Goal: Information Seeking & Learning: Find specific fact

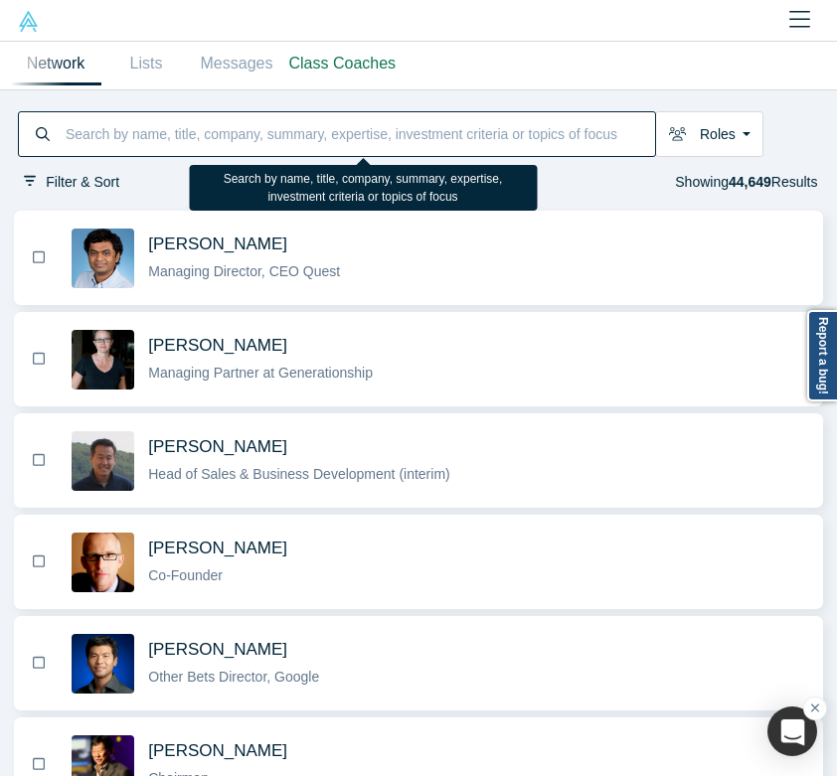
click at [209, 132] on input at bounding box center [359, 134] width 591 height 40
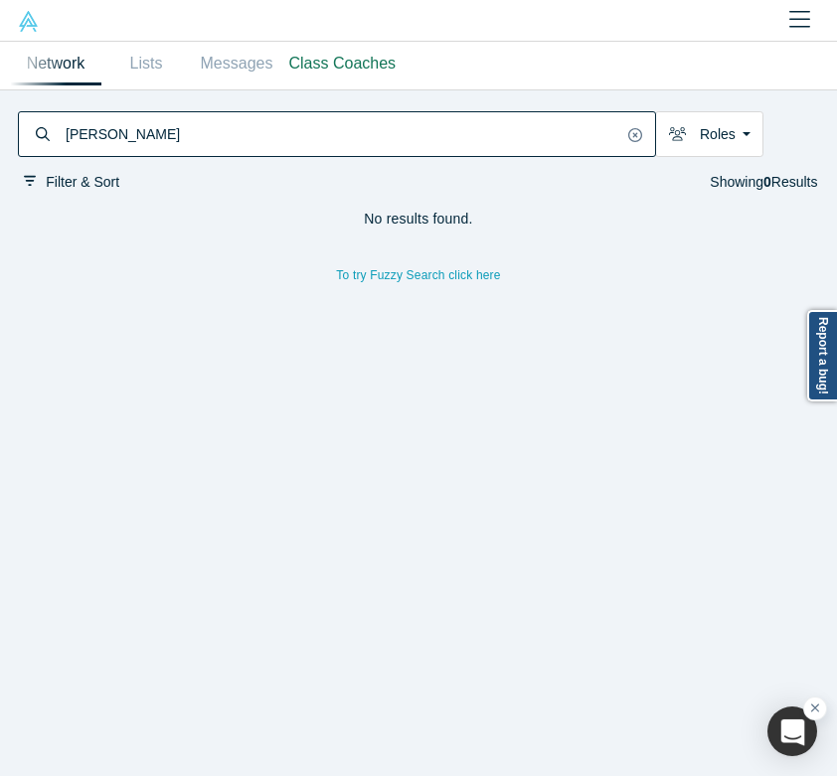
click at [214, 132] on input "[PERSON_NAME]" at bounding box center [343, 134] width 559 height 40
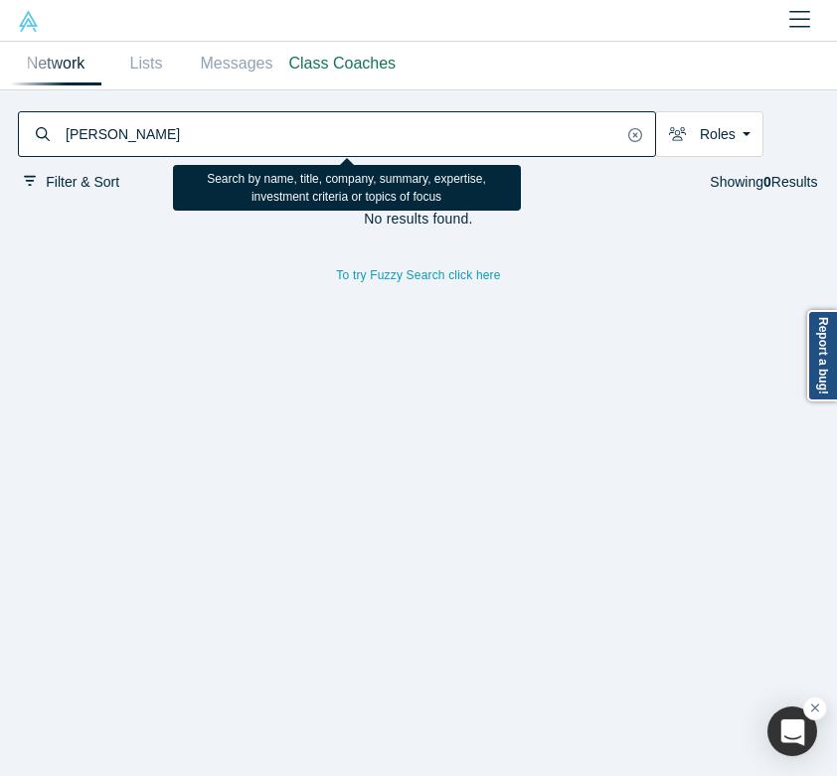
click at [214, 132] on input "[PERSON_NAME]" at bounding box center [343, 134] width 559 height 40
click at [185, 129] on input "[PERSON_NAME]" at bounding box center [343, 134] width 559 height 40
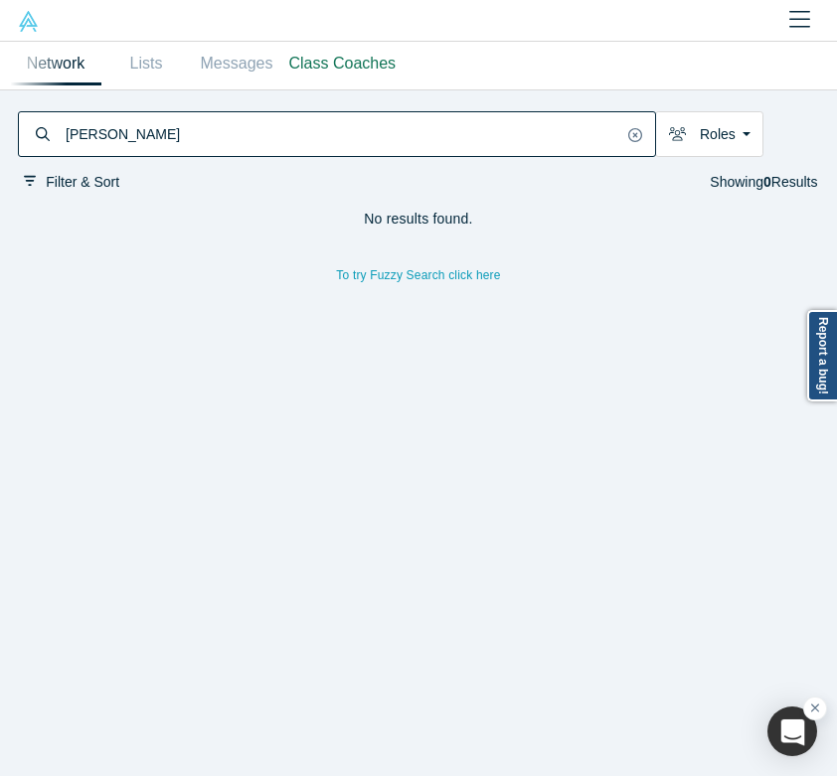
click at [231, 130] on input "[PERSON_NAME]" at bounding box center [343, 134] width 559 height 40
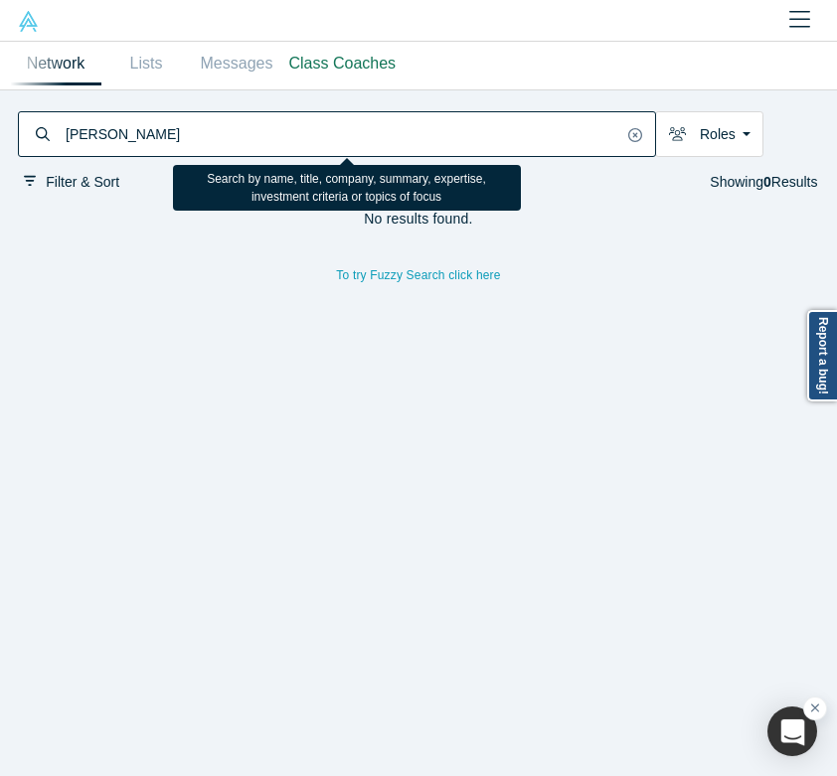
click at [231, 130] on input "[PERSON_NAME]" at bounding box center [343, 134] width 559 height 40
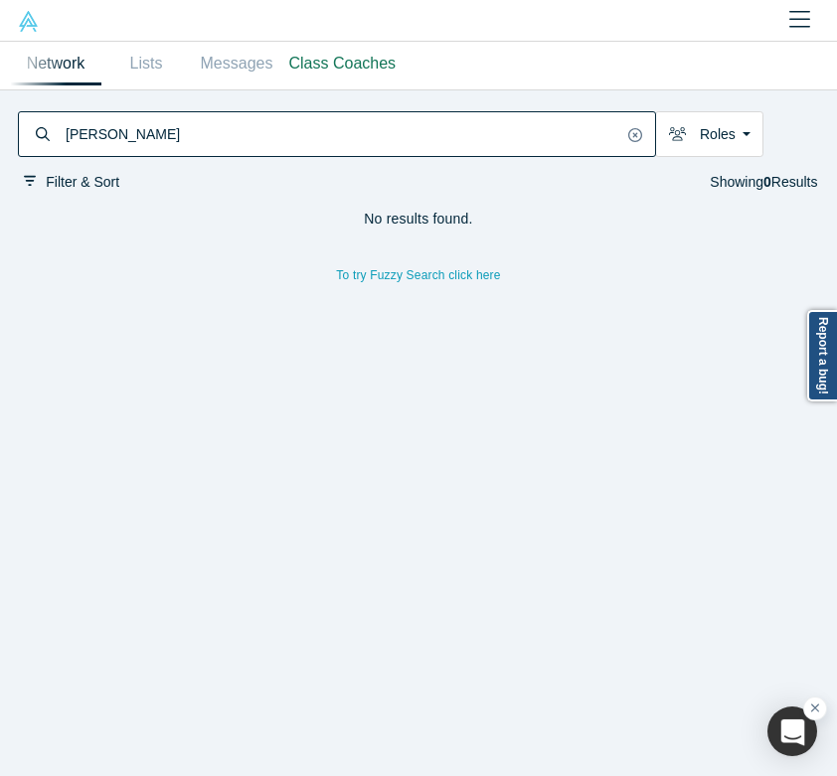
click at [224, 135] on input "[PERSON_NAME]" at bounding box center [343, 134] width 559 height 40
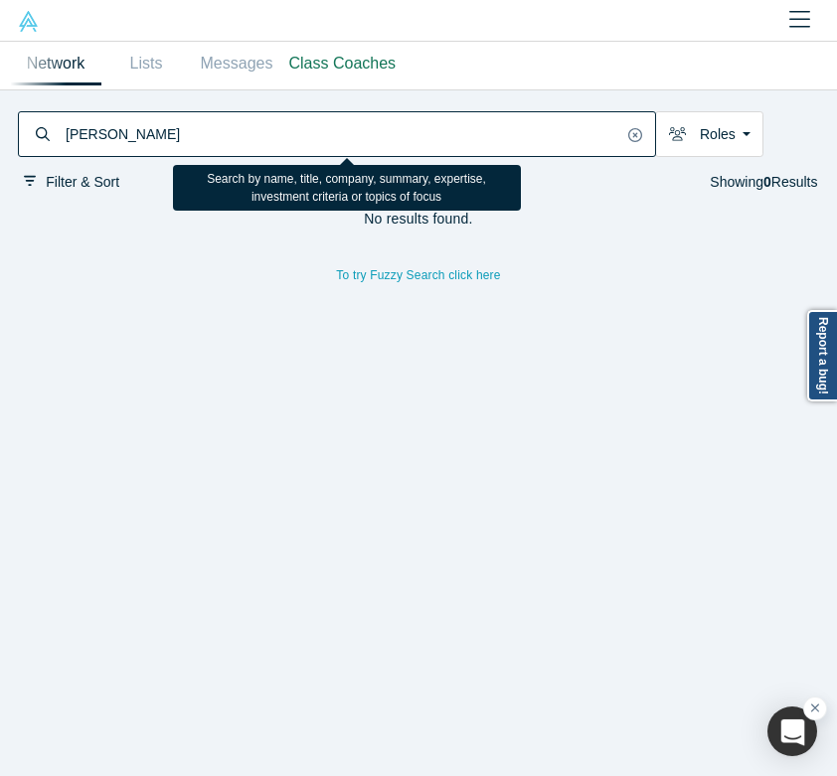
click at [224, 135] on input "[PERSON_NAME]" at bounding box center [343, 134] width 559 height 40
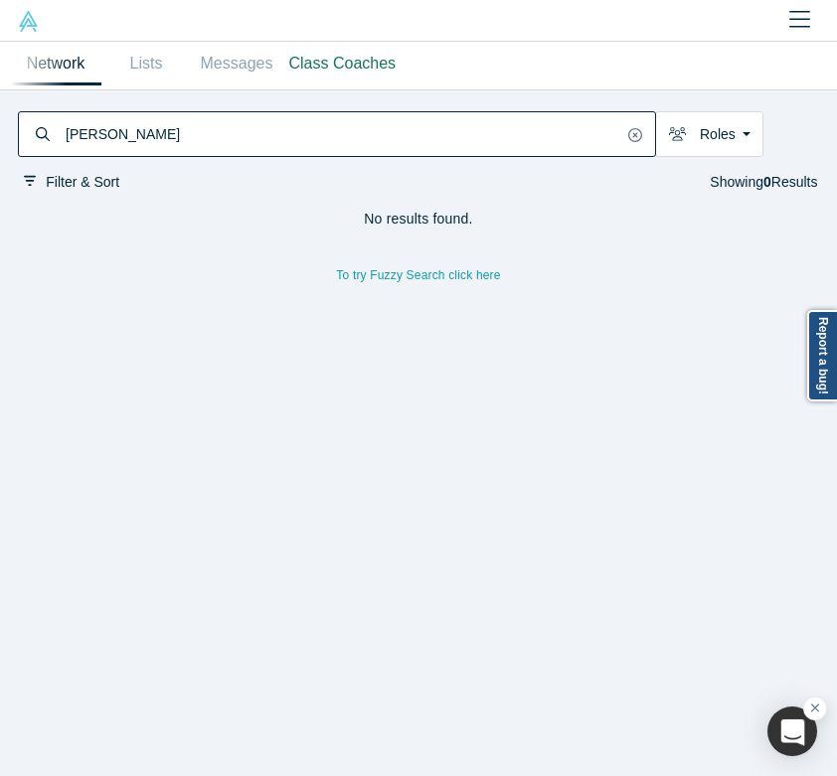
click at [188, 124] on input "[PERSON_NAME]" at bounding box center [343, 134] width 559 height 40
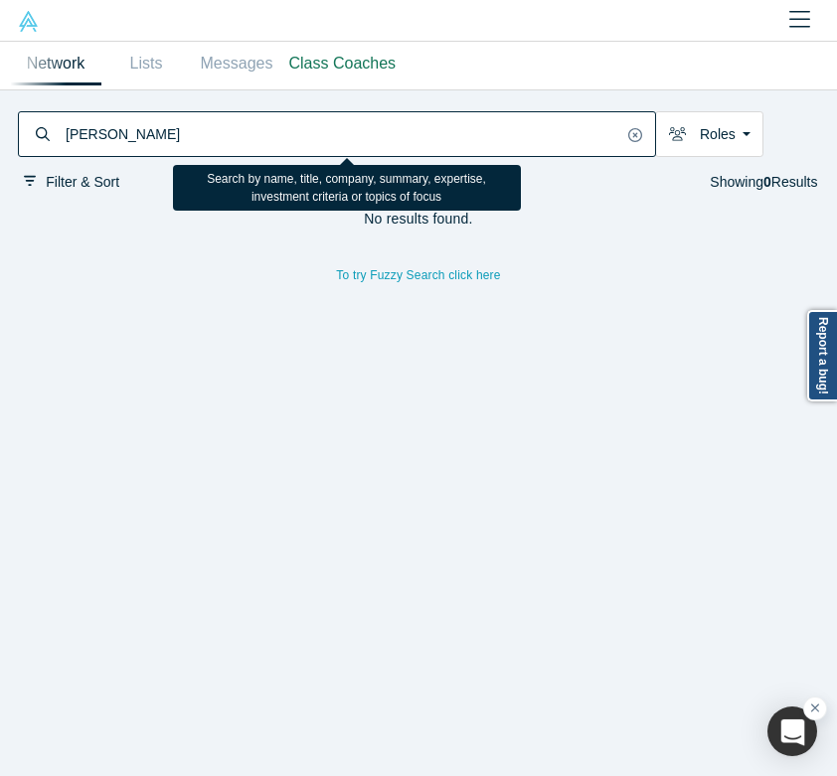
click at [188, 124] on input "[PERSON_NAME]" at bounding box center [343, 134] width 559 height 40
type input "[PERSON_NAME]"
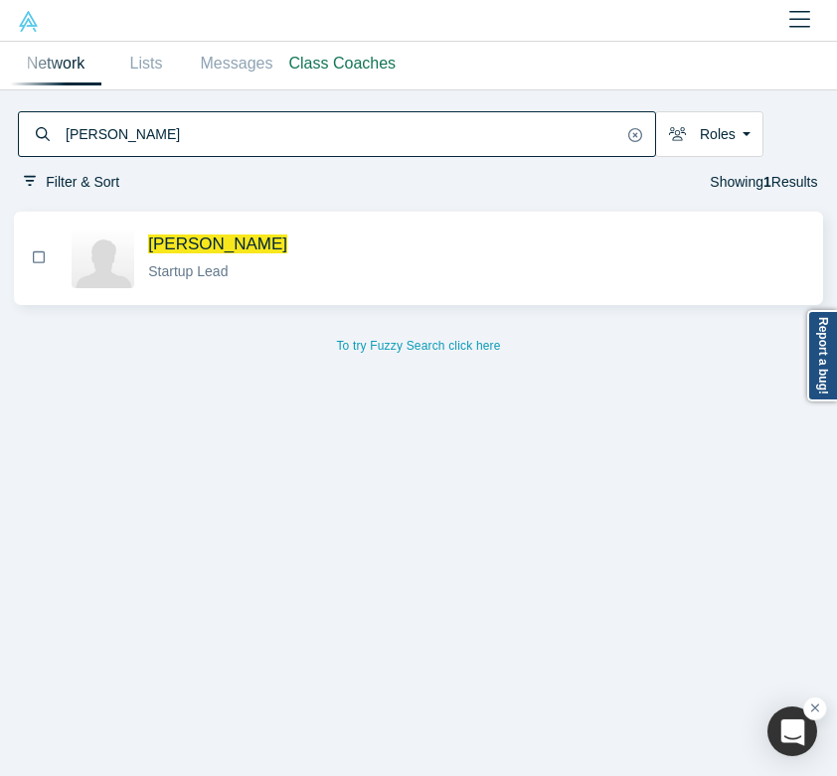
click at [324, 266] on div "Startup Lead" at bounding box center [477, 271] width 658 height 21
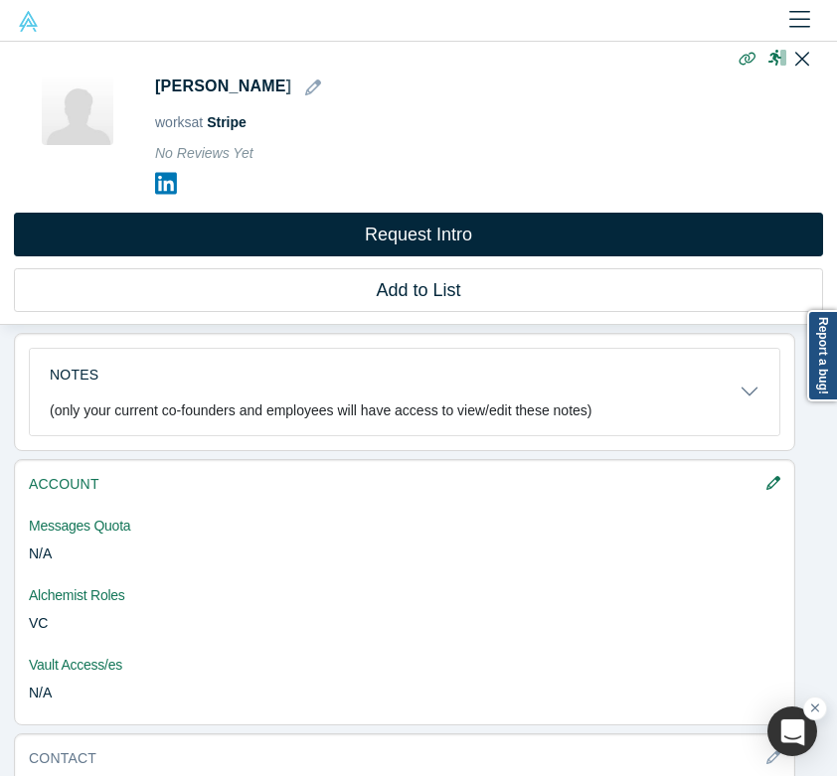
click at [31, 25] on img at bounding box center [28, 21] width 21 height 21
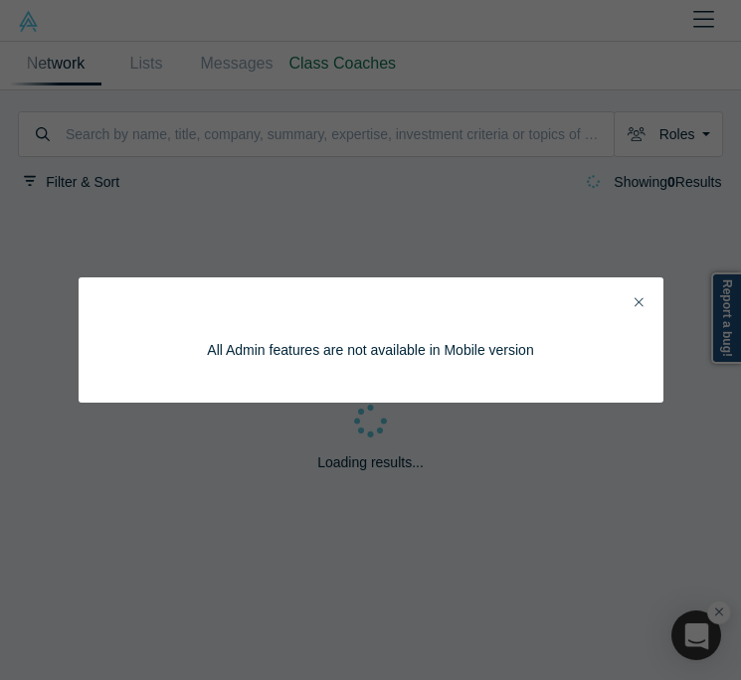
click at [637, 301] on icon "Close" at bounding box center [638, 301] width 9 height 9
